Goal: Check status

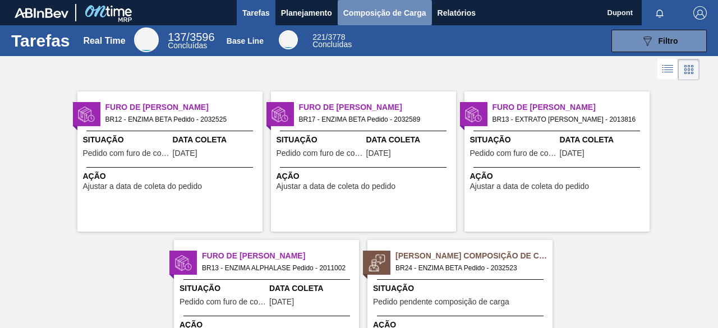
click at [363, 15] on span "Composição de Carga" at bounding box center [384, 12] width 83 height 13
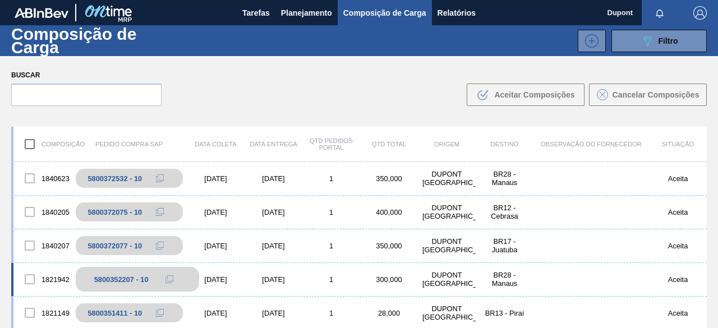
click at [124, 280] on div "5800352207 - 10" at bounding box center [121, 279] width 54 height 8
click at [139, 274] on div "5800352207 - 10" at bounding box center [137, 279] width 123 height 25
click at [220, 274] on div "1821942 5800352207 - 10 [DATE] [DATE] 1 300,000 DUPONT BRASIL BR28 - Manaus Ace…" at bounding box center [358, 280] width 695 height 34
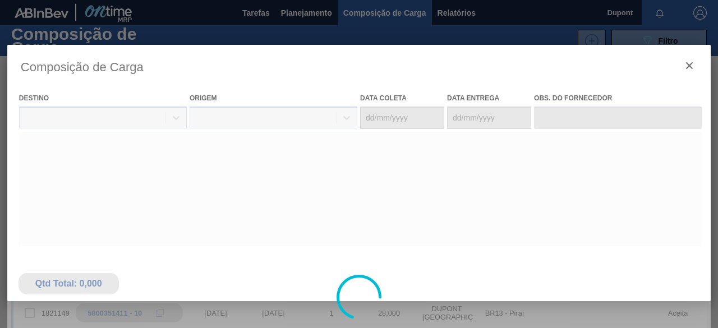
type coleta "[DATE]"
type entrega "[DATE]"
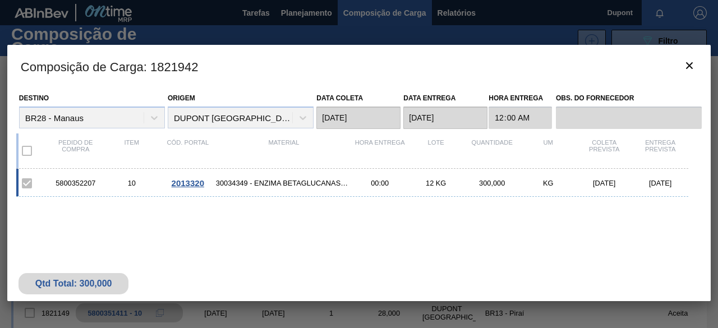
click at [185, 180] on span "2013320" at bounding box center [188, 183] width 33 height 10
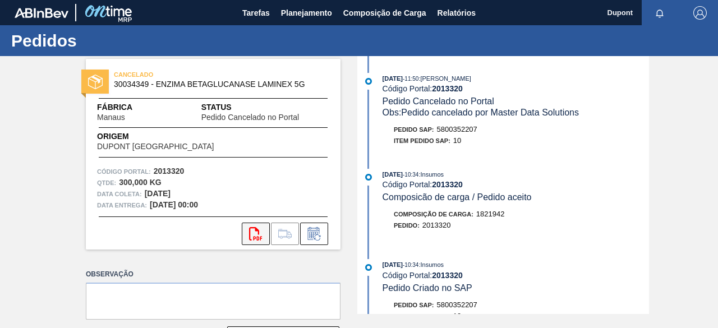
click at [266, 237] on button "svg{fill:#ff0000}" at bounding box center [256, 234] width 28 height 22
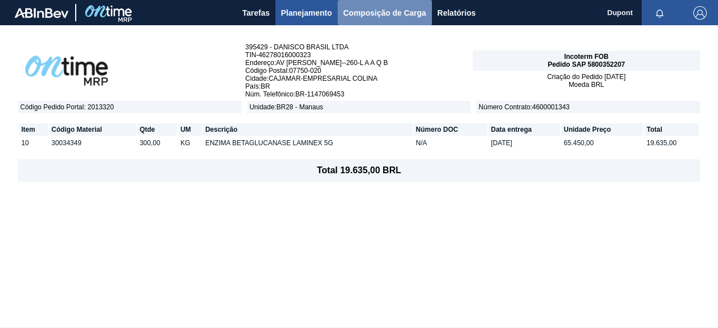
click at [403, 12] on span "Composição de Carga" at bounding box center [384, 12] width 83 height 13
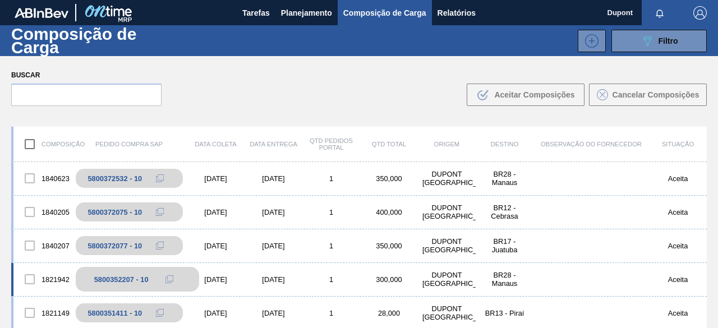
click at [137, 280] on div "5800352207 - 10" at bounding box center [121, 279] width 54 height 8
click at [228, 279] on div "[DATE]" at bounding box center [216, 279] width 58 height 8
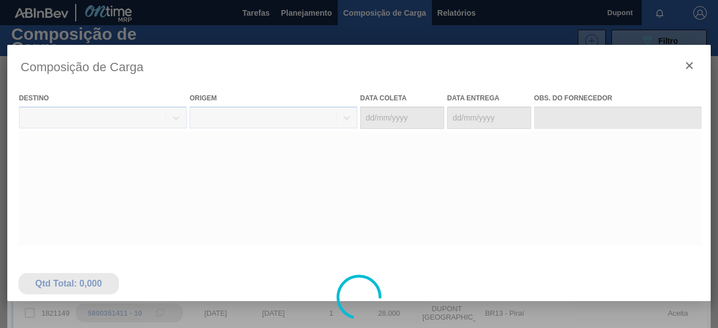
type coleta "[DATE]"
type entrega "[DATE]"
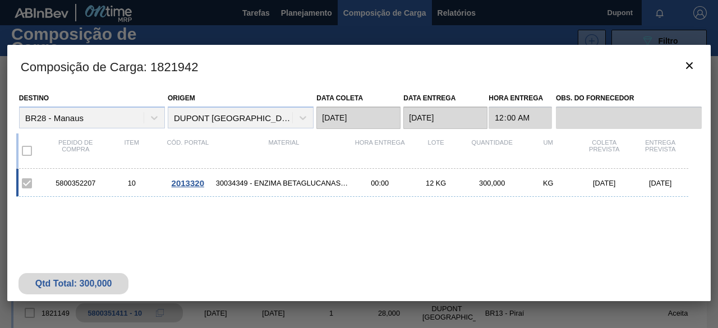
click at [191, 183] on span "2013320" at bounding box center [188, 183] width 33 height 10
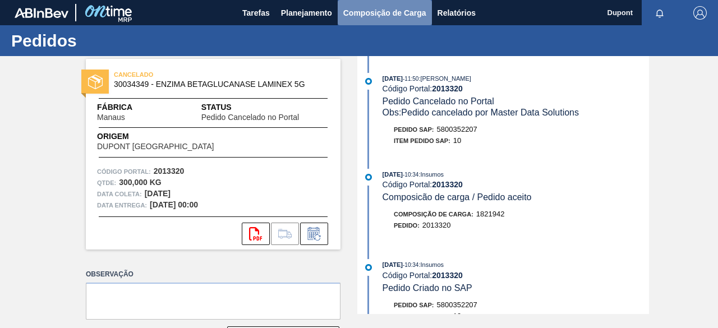
click at [358, 19] on span "Composição de Carga" at bounding box center [384, 12] width 83 height 13
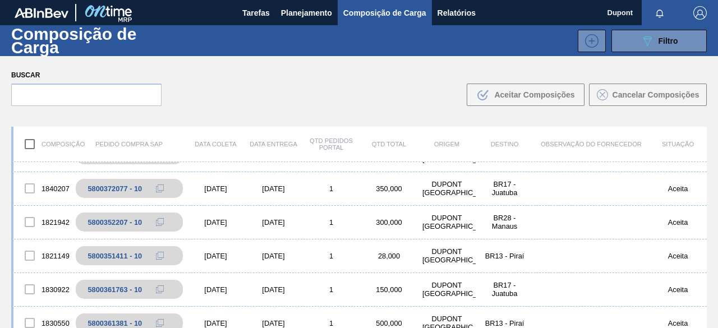
scroll to position [56, 0]
